Goal: Navigation & Orientation: Find specific page/section

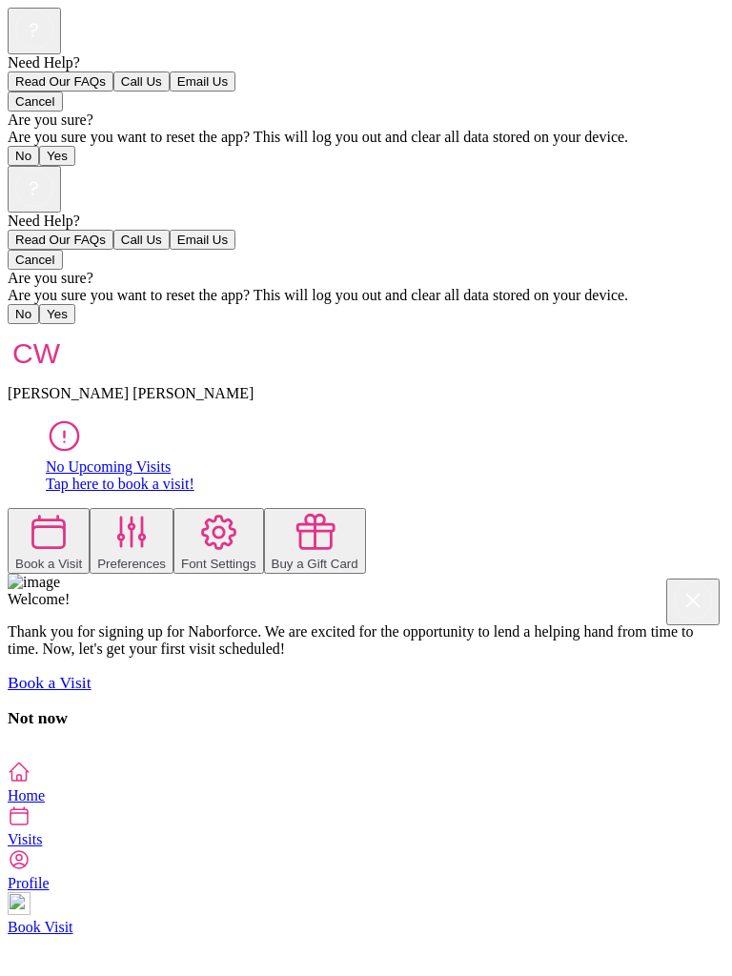
click at [42, 847] on span "Visits" at bounding box center [25, 839] width 34 height 16
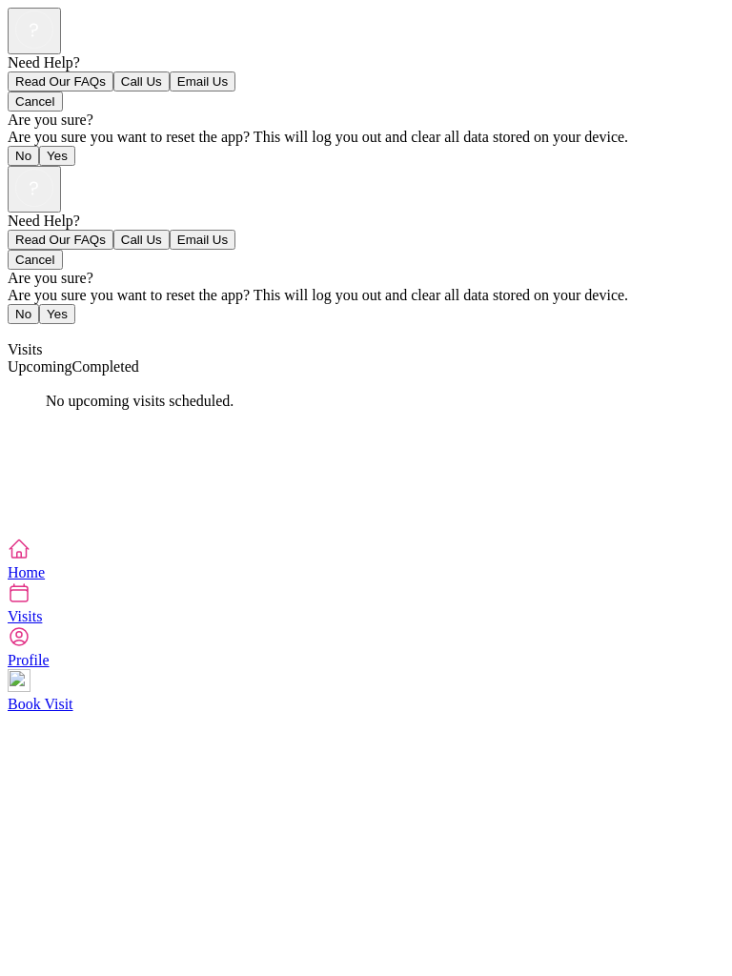
click at [45, 580] on span "Home" at bounding box center [26, 572] width 37 height 16
